Goal: Task Accomplishment & Management: Use online tool/utility

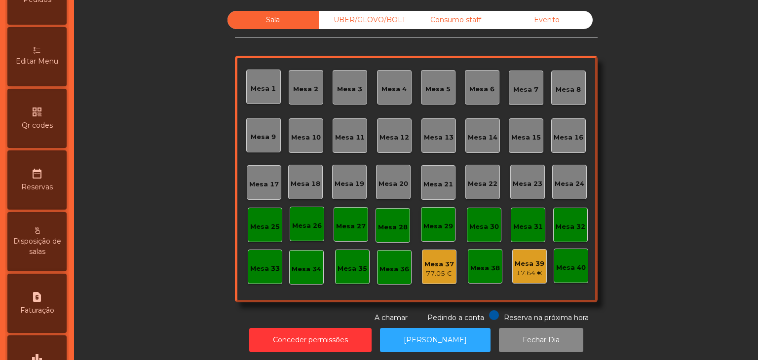
click at [57, 300] on div "request_page Faturação" at bounding box center [36, 303] width 59 height 59
select select "*"
select select "****"
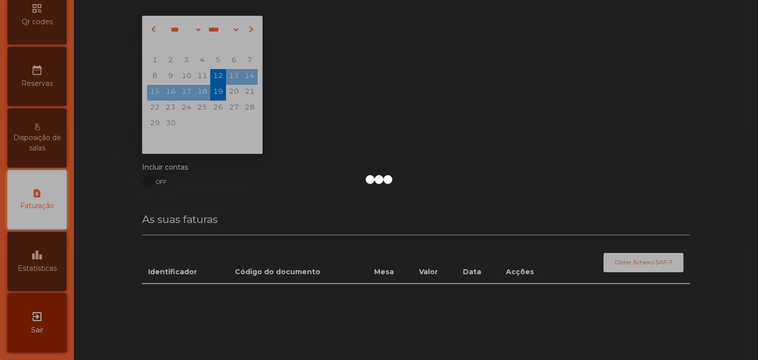
scroll to position [311, 0]
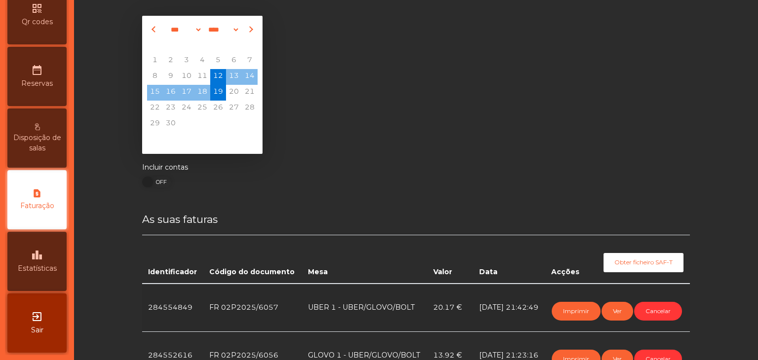
click at [57, 256] on div "leaderboard Estatísticas" at bounding box center [36, 261] width 59 height 59
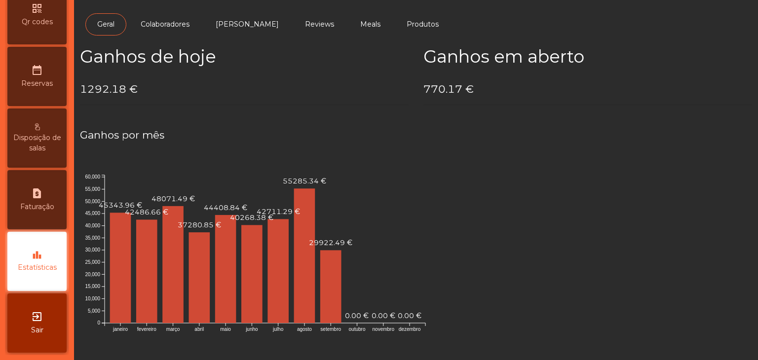
click at [53, 330] on div "exit_to_app Sair" at bounding box center [36, 323] width 59 height 59
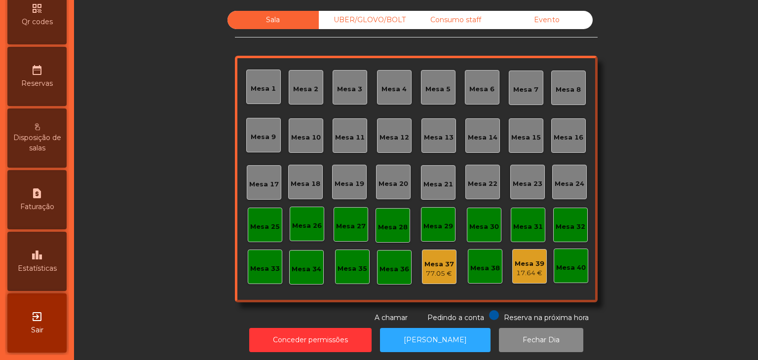
scroll to position [311, 0]
click at [36, 285] on div "leaderboard Estatísticas" at bounding box center [36, 261] width 59 height 59
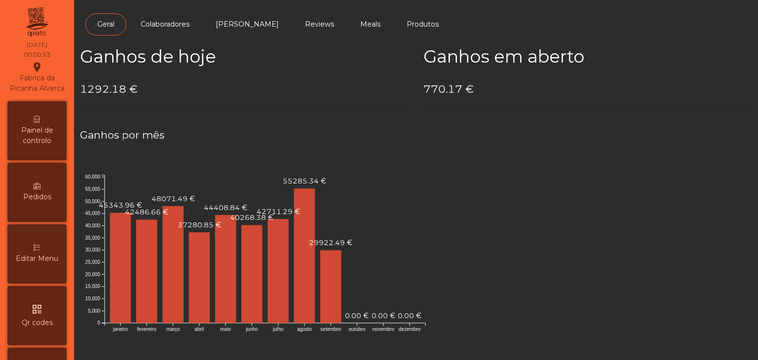
click at [42, 146] on span "Painel de controlo" at bounding box center [37, 135] width 54 height 21
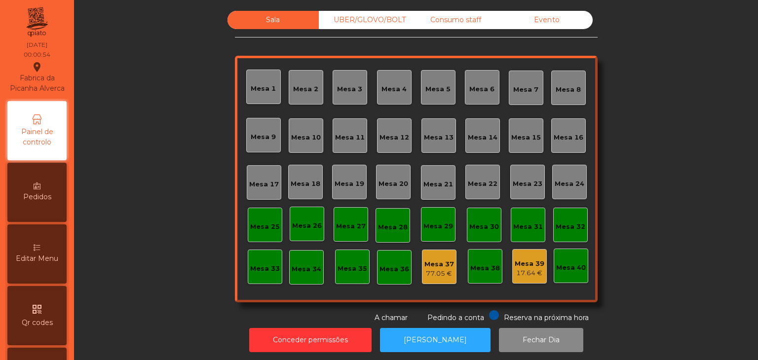
click at [576, 24] on div "Evento" at bounding box center [546, 20] width 91 height 18
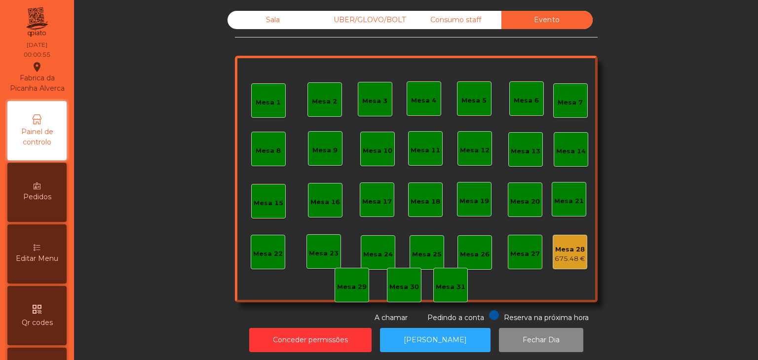
click at [567, 255] on div "675.48 €" at bounding box center [570, 259] width 31 height 10
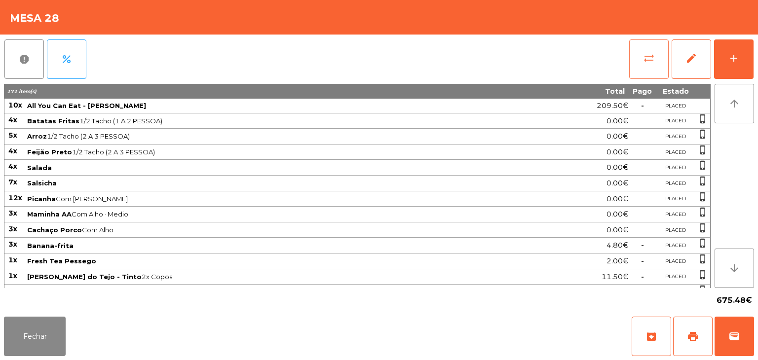
click at [647, 45] on button "sync_alt" at bounding box center [648, 58] width 39 height 39
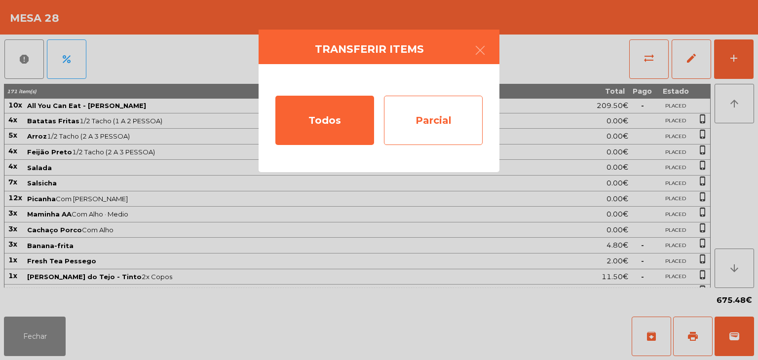
click at [427, 111] on div "Parcial" at bounding box center [433, 120] width 99 height 49
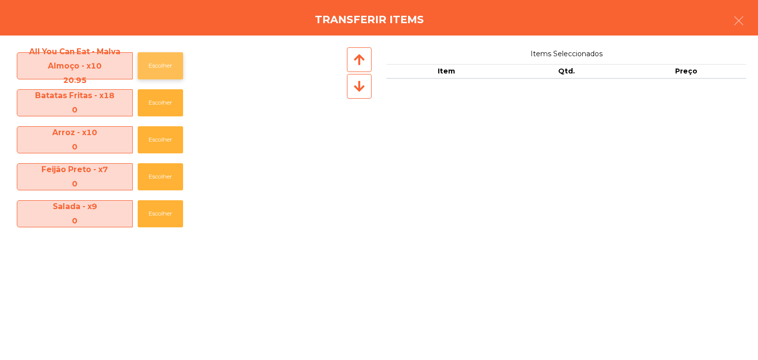
click at [160, 73] on button "Escolher" at bounding box center [160, 65] width 45 height 27
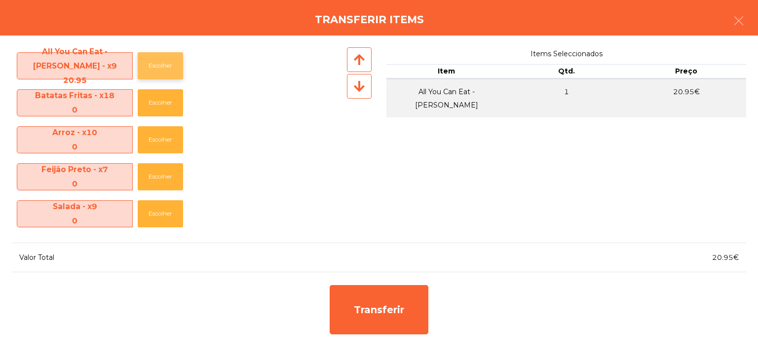
click at [160, 73] on button "Escolher" at bounding box center [160, 65] width 45 height 27
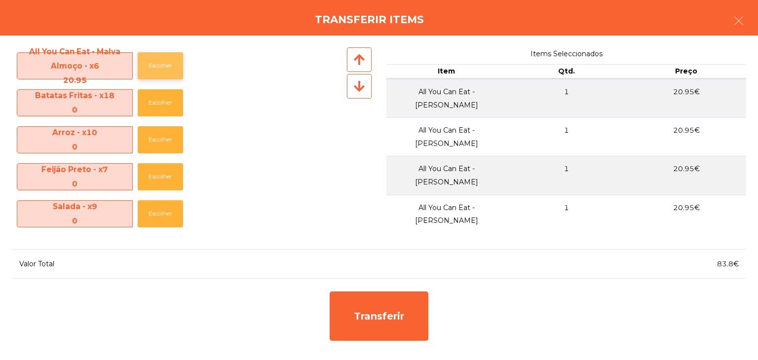
click at [160, 73] on button "Escolher" at bounding box center [160, 65] width 45 height 27
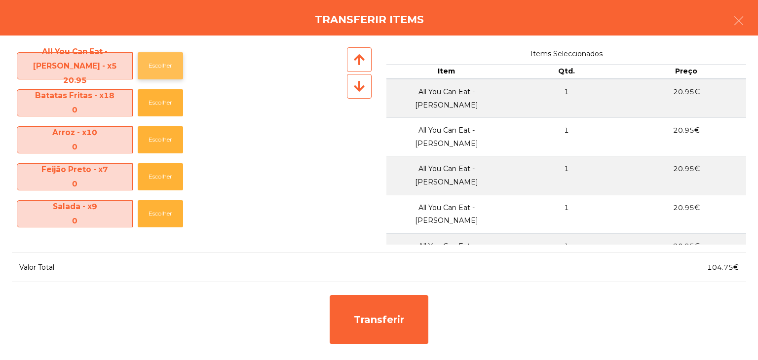
click at [160, 73] on button "Escolher" at bounding box center [160, 65] width 45 height 27
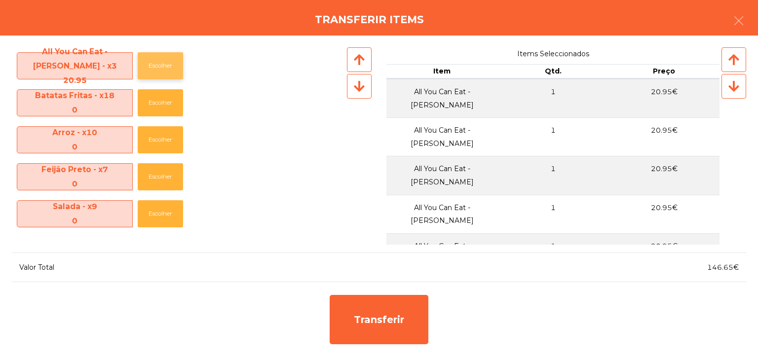
click at [144, 67] on button "Escolher" at bounding box center [160, 65] width 45 height 27
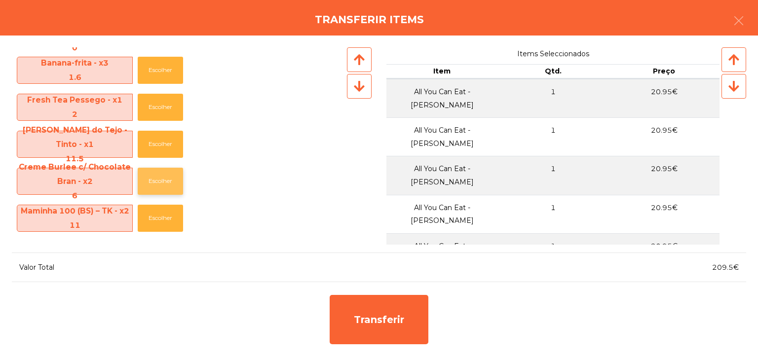
scroll to position [296, 0]
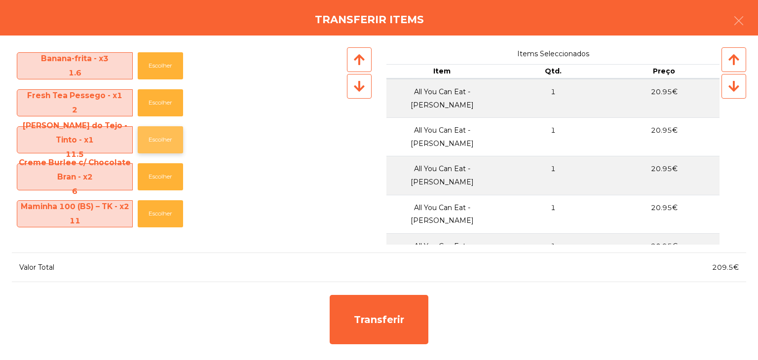
click at [162, 142] on button "Escolher" at bounding box center [160, 139] width 45 height 27
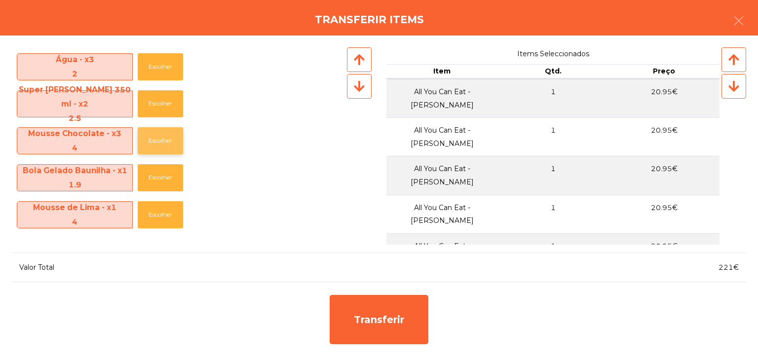
scroll to position [592, 0]
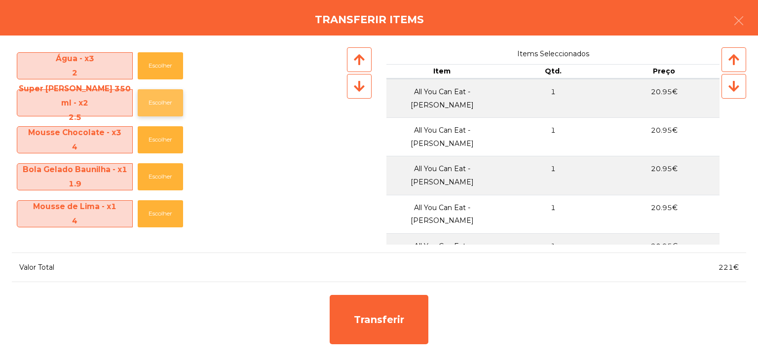
click at [166, 95] on button "Escolher" at bounding box center [160, 102] width 45 height 27
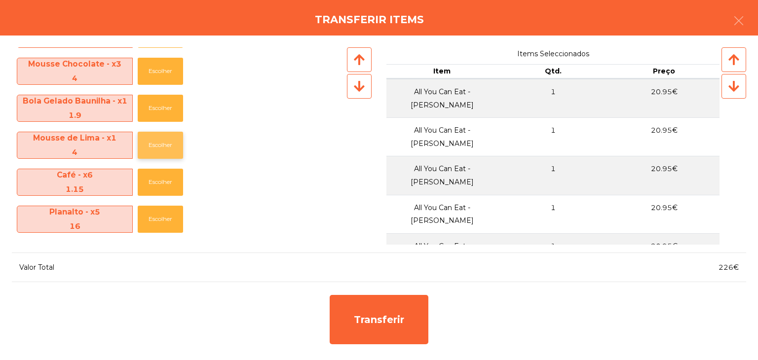
scroll to position [642, 0]
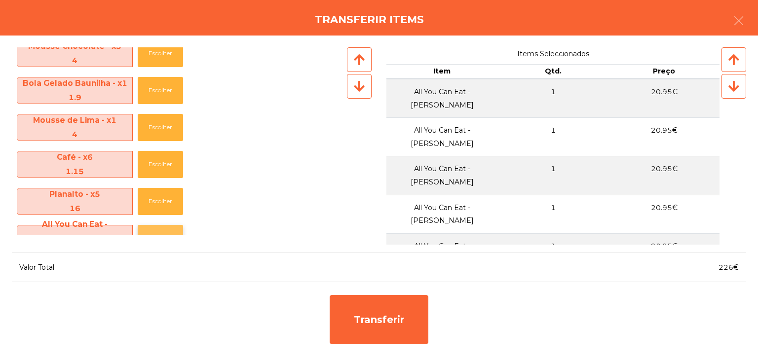
drag, startPoint x: 148, startPoint y: 222, endPoint x: 153, endPoint y: 226, distance: 6.0
click at [151, 224] on div "All You Can Eat - MALVAROSA - x11 22.95 Escolher" at bounding box center [178, 238] width 333 height 37
click at [157, 229] on button "Escolher" at bounding box center [160, 238] width 45 height 27
click at [155, 229] on button "Escolher" at bounding box center [160, 238] width 45 height 27
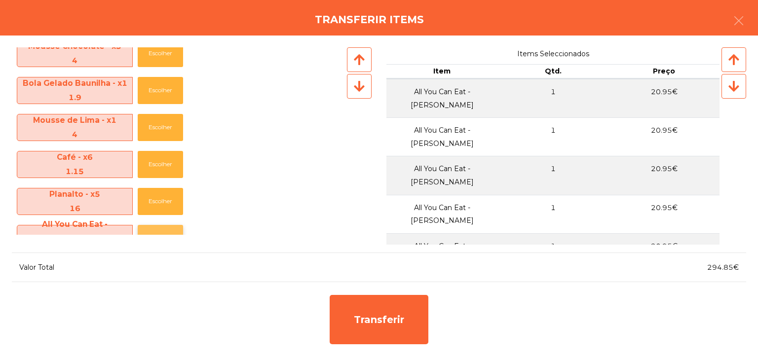
click at [155, 229] on button "Escolher" at bounding box center [160, 238] width 45 height 27
click at [166, 205] on button "Escolher" at bounding box center [160, 201] width 45 height 27
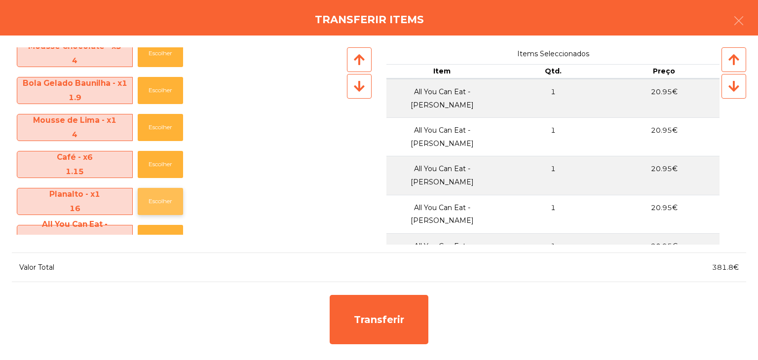
click at [166, 205] on button "Escolher" at bounding box center [160, 201] width 45 height 27
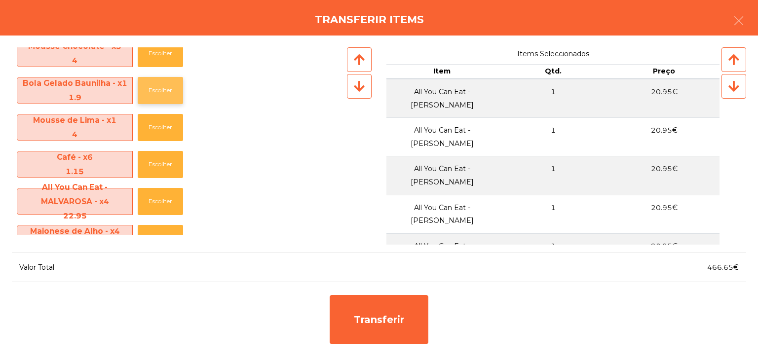
click at [161, 90] on button "Escolher" at bounding box center [160, 90] width 45 height 27
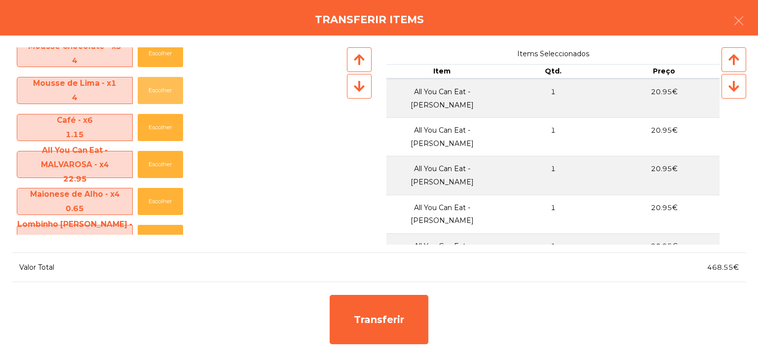
click at [161, 90] on button "Escolher" at bounding box center [160, 90] width 45 height 27
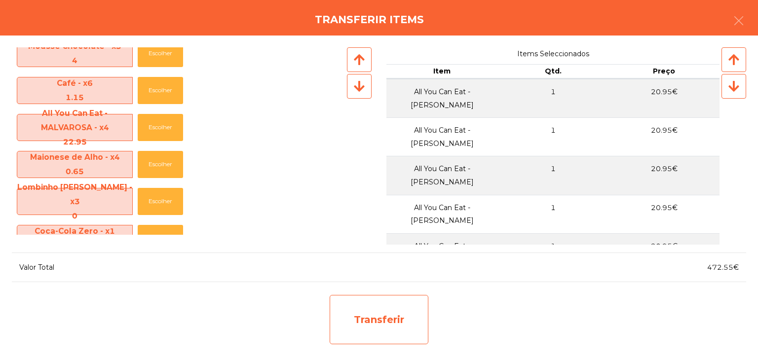
click at [376, 299] on div "Transferir" at bounding box center [379, 319] width 99 height 49
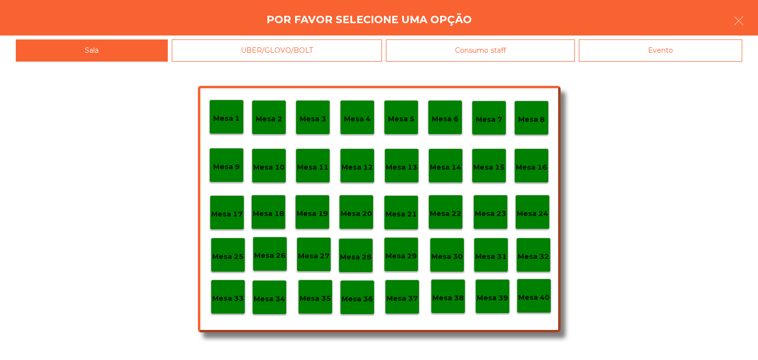
click at [451, 263] on div "Mesa 30" at bounding box center [447, 255] width 35 height 35
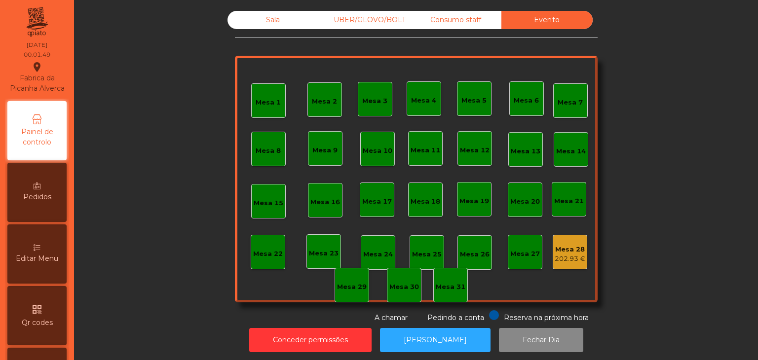
click at [567, 265] on div "Mesa 28 202.93 €" at bounding box center [570, 252] width 35 height 35
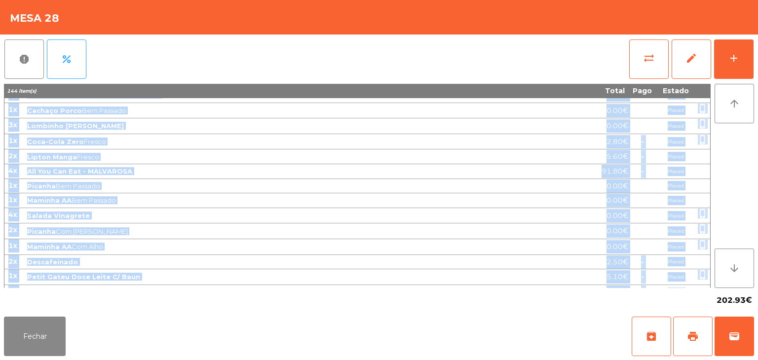
scroll to position [554, 0]
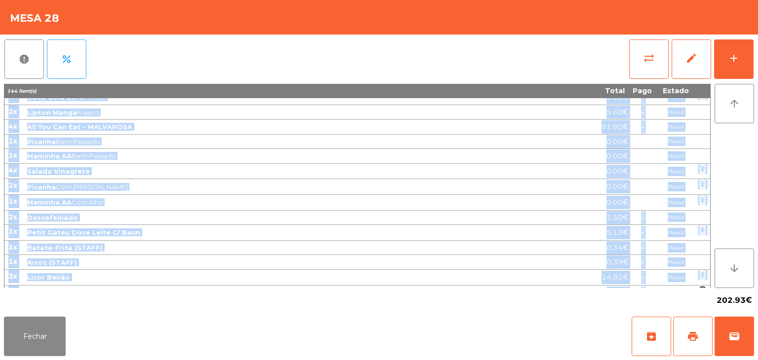
drag, startPoint x: 6, startPoint y: 109, endPoint x: 679, endPoint y: 284, distance: 695.5
copy tbody "5l Ipsumdo Sitame 5/9 Conse (1 A 5 ELITSE) 3.58€ Doeius tempo_incidi 5u Labor 1…"
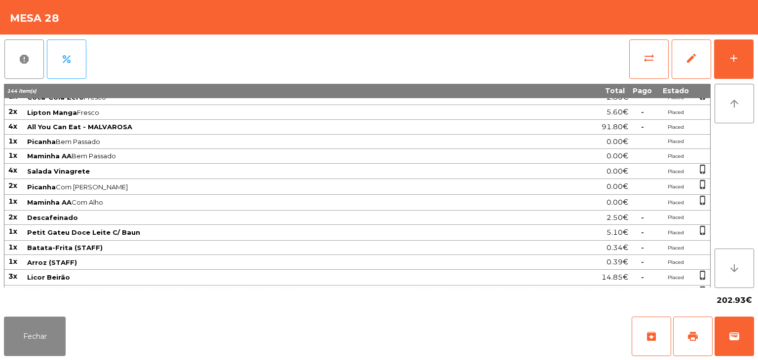
click at [681, 21] on div "Mesa 28" at bounding box center [379, 17] width 758 height 35
click at [56, 348] on button "Fechar" at bounding box center [35, 336] width 62 height 39
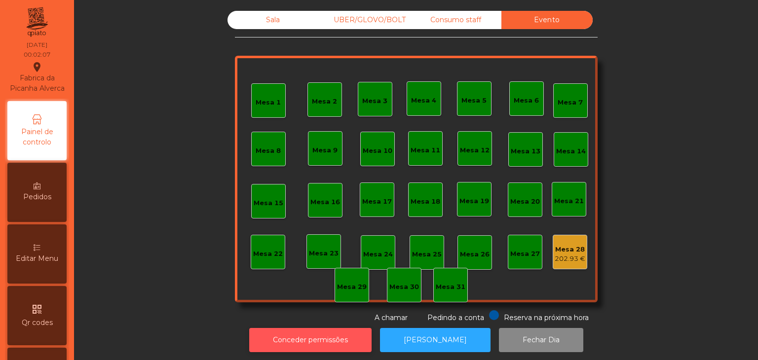
click at [302, 341] on button "Conceder permissões" at bounding box center [310, 340] width 122 height 24
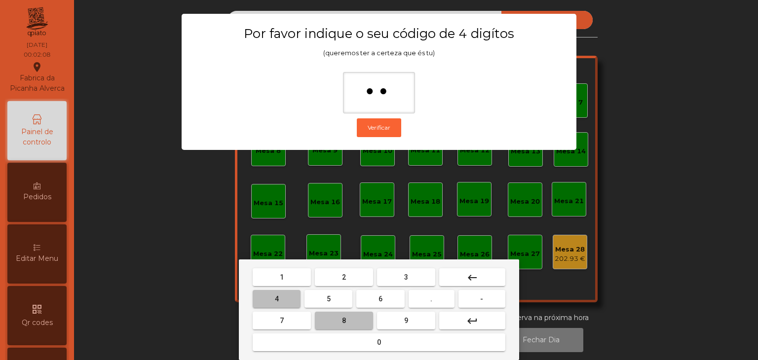
type input "***"
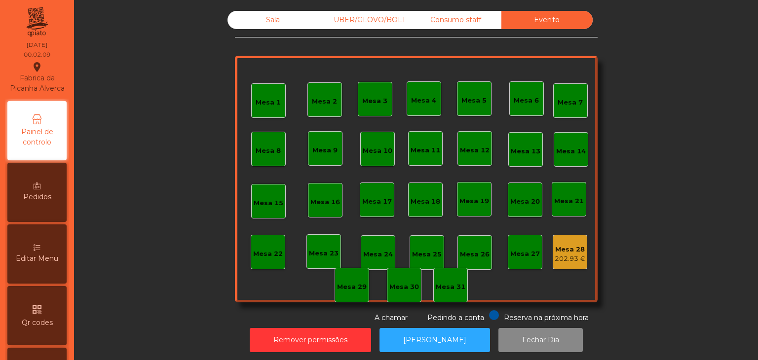
click at [563, 253] on div "Mesa 28" at bounding box center [570, 250] width 31 height 10
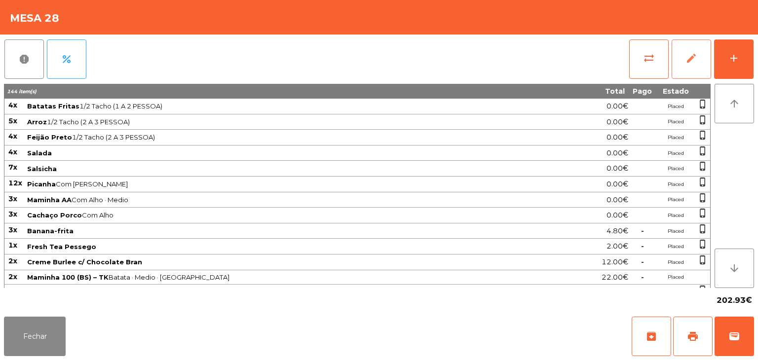
click at [686, 76] on button "edit" at bounding box center [691, 58] width 39 height 39
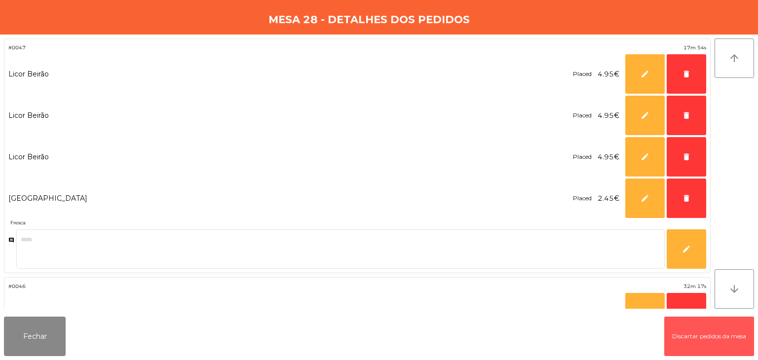
click at [706, 340] on button "Discartar pedidos da mesa" at bounding box center [709, 336] width 90 height 39
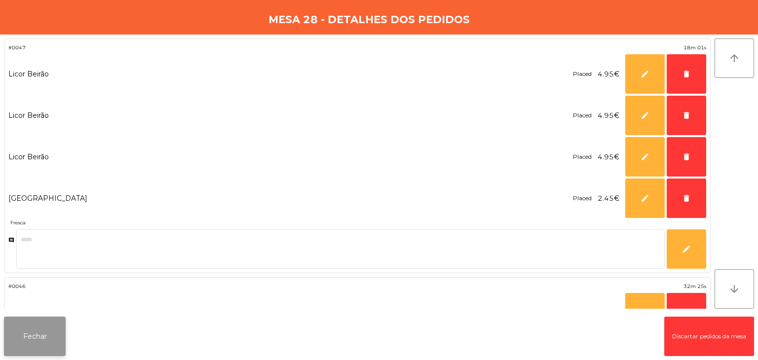
click at [29, 332] on button "Fechar" at bounding box center [35, 336] width 62 height 39
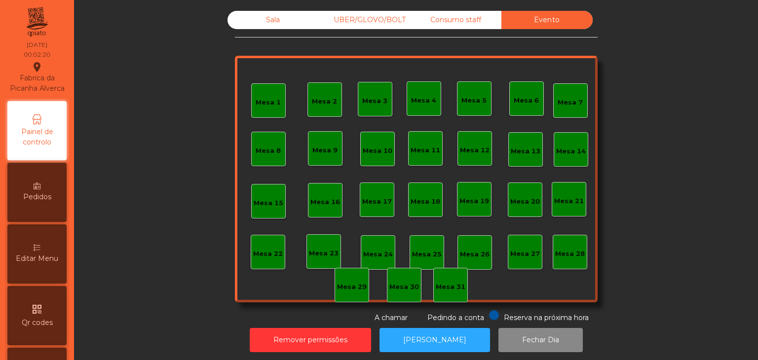
click at [468, 18] on div "Consumo staff" at bounding box center [455, 20] width 91 height 18
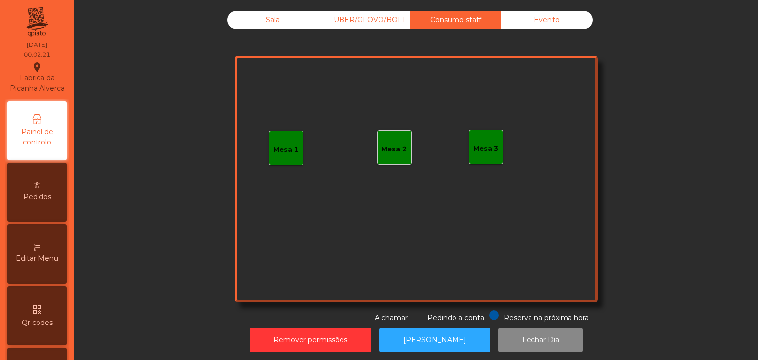
drag, startPoint x: 377, startPoint y: 24, endPoint x: 353, endPoint y: 21, distance: 23.9
click at [377, 24] on div "UBER/GLOVO/BOLT" at bounding box center [364, 20] width 91 height 18
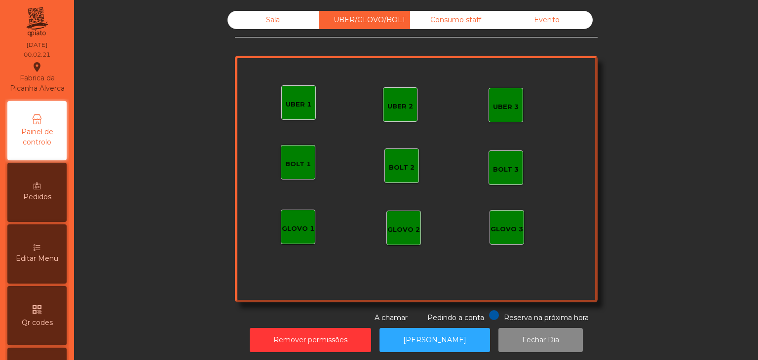
click at [276, 15] on div "Sala" at bounding box center [272, 20] width 91 height 18
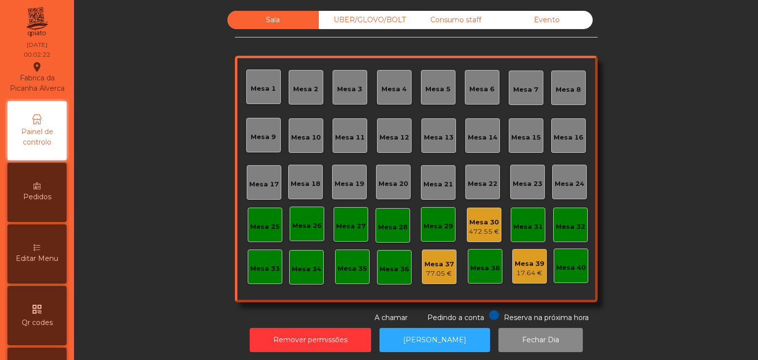
click at [482, 218] on div "Mesa 30" at bounding box center [484, 223] width 31 height 10
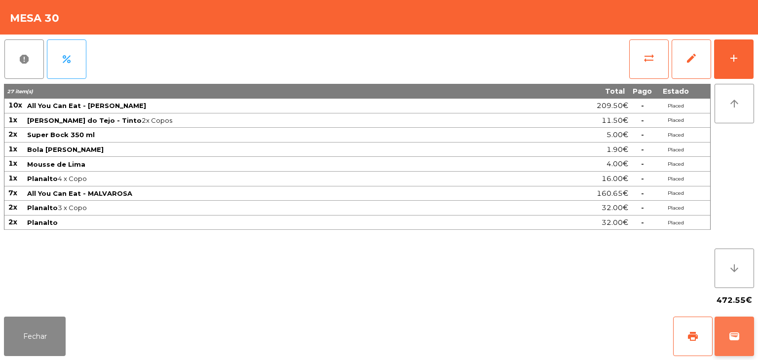
click at [752, 336] on button "wallet" at bounding box center [734, 336] width 39 height 39
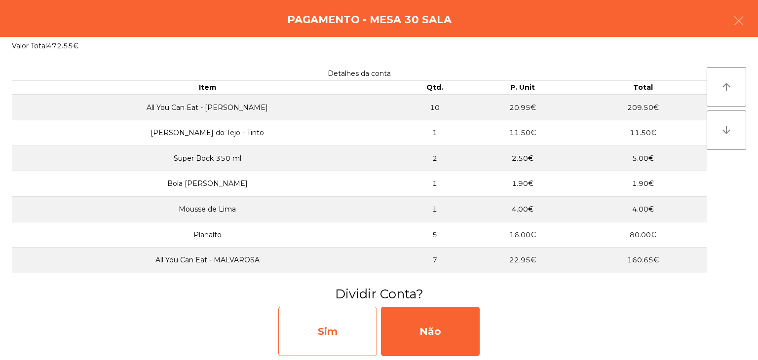
click at [355, 322] on div "Sim" at bounding box center [327, 331] width 99 height 49
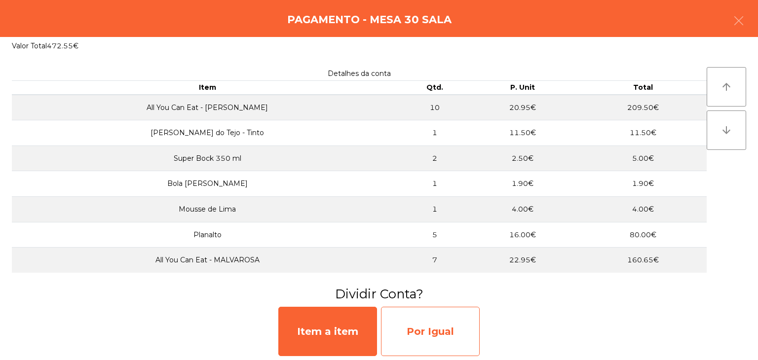
click at [422, 326] on div "Por Igual" at bounding box center [430, 331] width 99 height 49
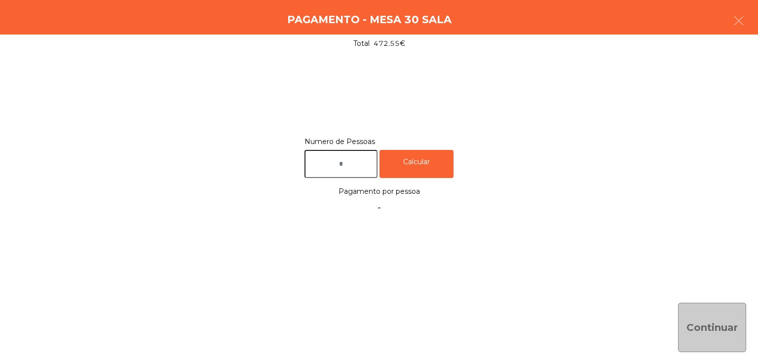
drag, startPoint x: 326, startPoint y: 195, endPoint x: 337, endPoint y: 166, distance: 31.1
click at [326, 194] on div "Numero de Pessoas Calcular Pagamento por pessoa -" at bounding box center [379, 176] width 734 height 82
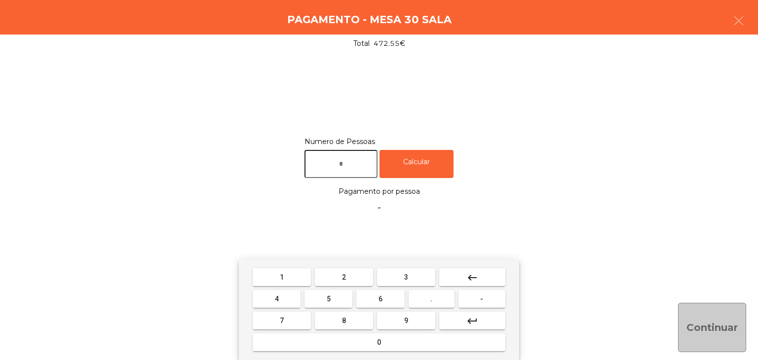
click at [337, 166] on input "text" at bounding box center [340, 164] width 73 height 28
type input "*"
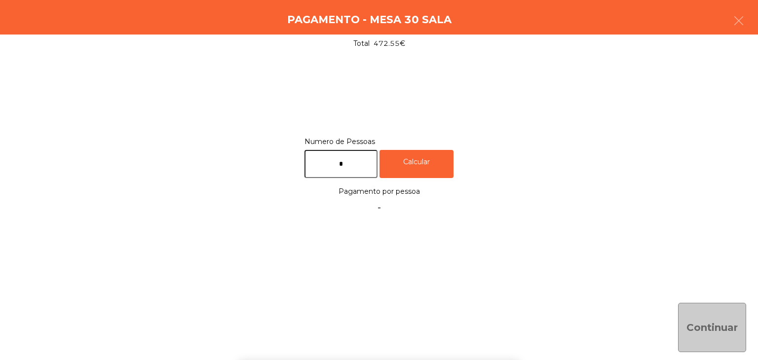
click at [450, 144] on label "Numero de Pessoas" at bounding box center [378, 141] width 149 height 13
click at [443, 155] on div "Calcular" at bounding box center [416, 164] width 74 height 28
click at [711, 322] on button "Continuar" at bounding box center [712, 327] width 68 height 49
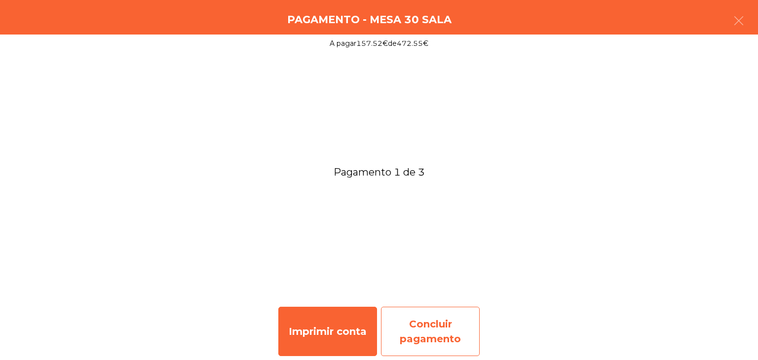
click at [461, 338] on div "Concluir pagamento" at bounding box center [430, 331] width 99 height 49
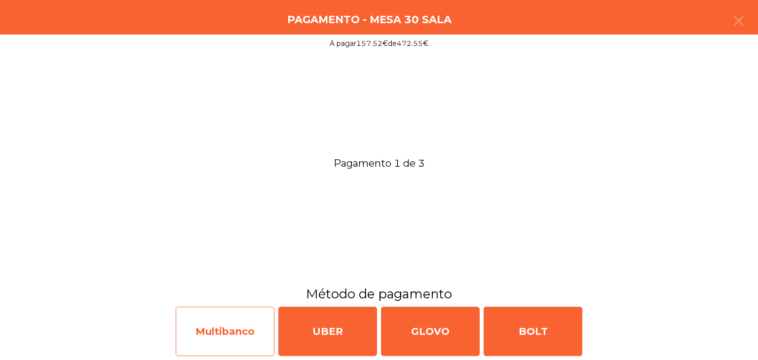
click at [235, 328] on div "Multibanco" at bounding box center [225, 331] width 99 height 49
select select "**"
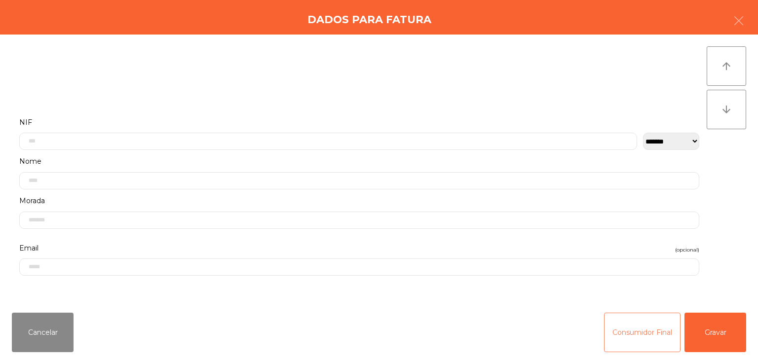
click at [646, 323] on button "Consumidor Final" at bounding box center [642, 332] width 76 height 39
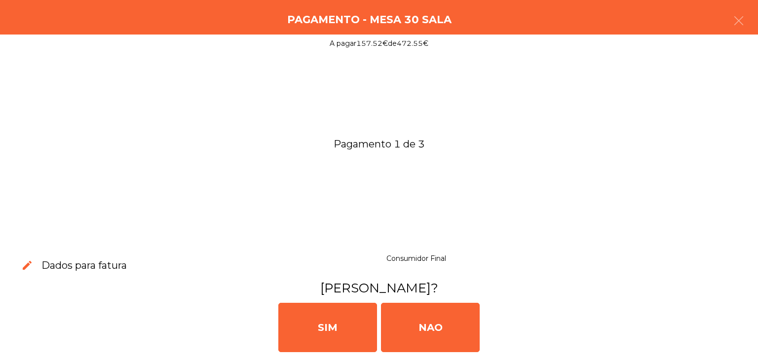
click at [486, 324] on div "[PERSON_NAME]" at bounding box center [379, 326] width 750 height 59
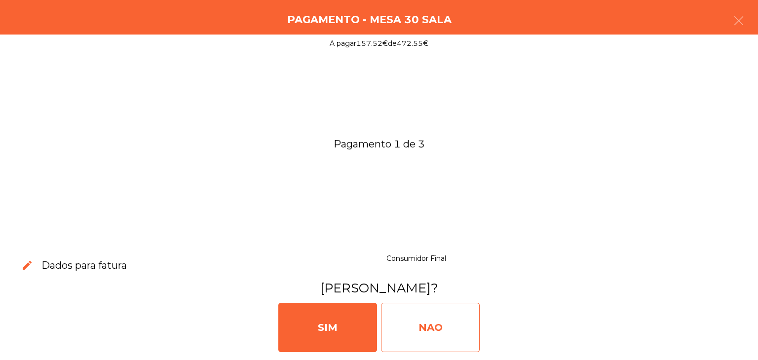
click at [467, 322] on div "NAO" at bounding box center [430, 327] width 99 height 49
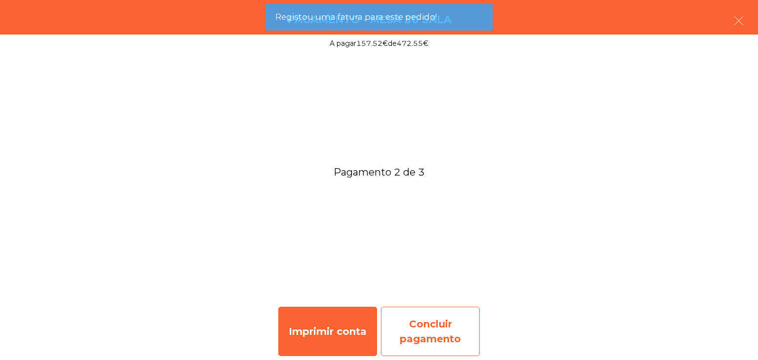
click at [473, 310] on div "Concluir pagamento" at bounding box center [430, 331] width 99 height 49
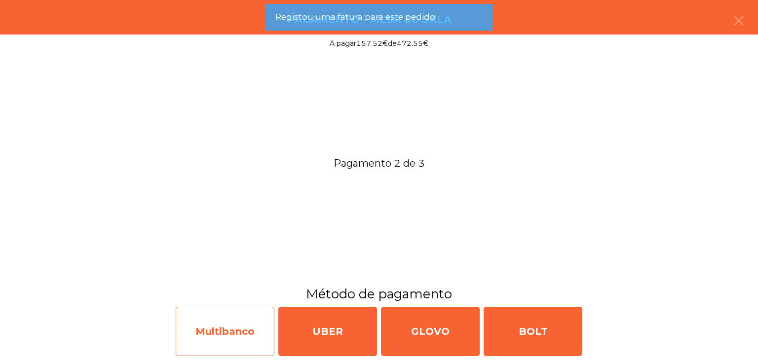
click at [237, 324] on div "Multibanco" at bounding box center [225, 331] width 99 height 49
select select "**"
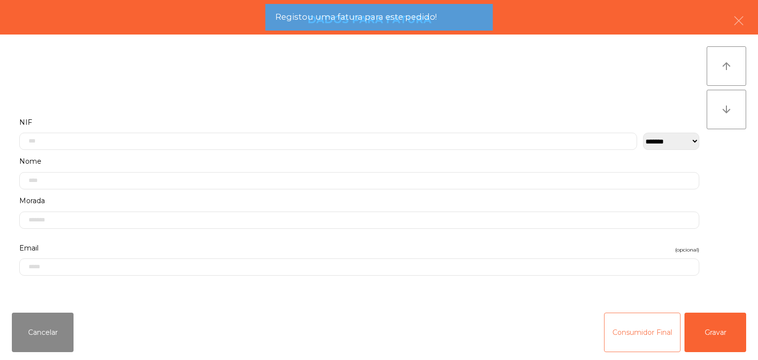
click at [631, 336] on button "Consumidor Final" at bounding box center [642, 332] width 76 height 39
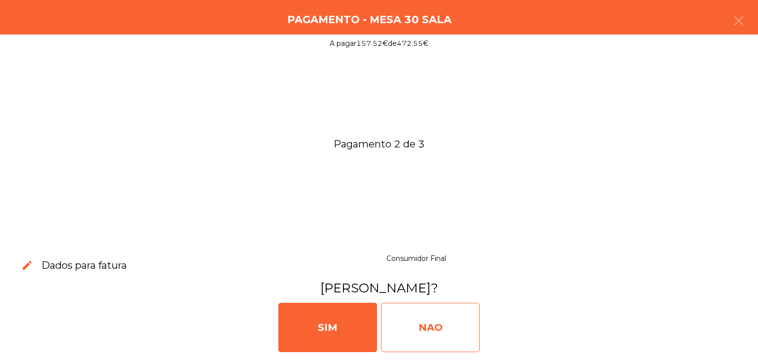
click at [466, 334] on div "NAO" at bounding box center [430, 327] width 99 height 49
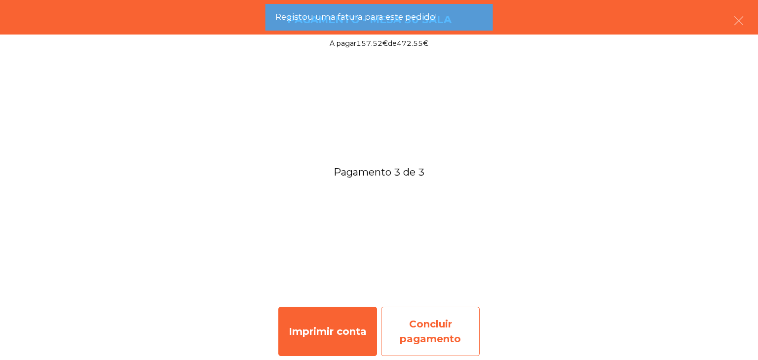
click at [420, 322] on div "Concluir pagamento" at bounding box center [430, 331] width 99 height 49
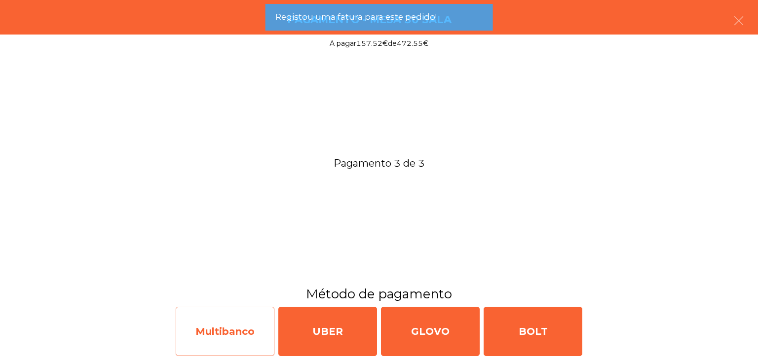
click at [201, 328] on div "Multibanco" at bounding box center [225, 331] width 99 height 49
select select "**"
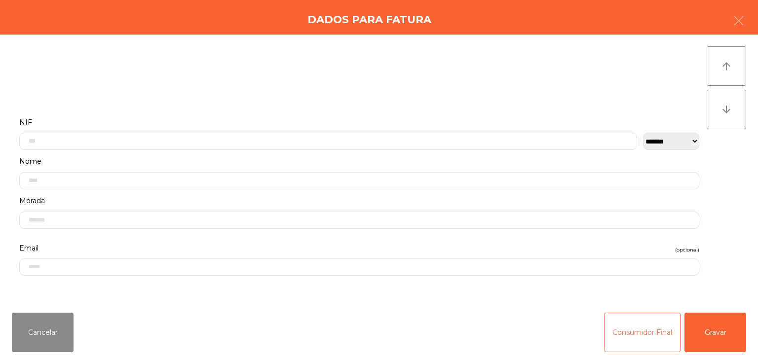
click at [630, 332] on button "Consumidor Final" at bounding box center [642, 332] width 76 height 39
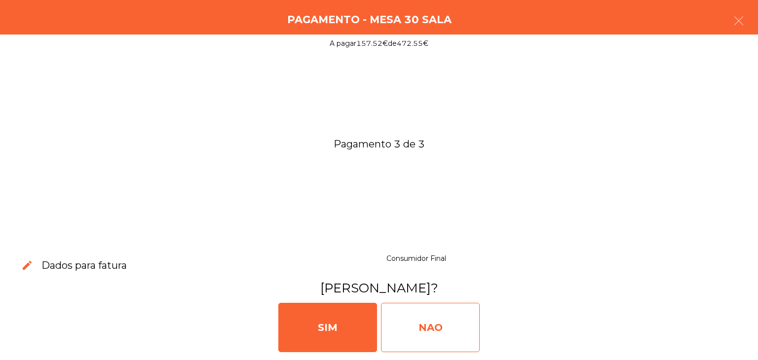
click at [466, 332] on div "NAO" at bounding box center [430, 327] width 99 height 49
